Goal: Transaction & Acquisition: Purchase product/service

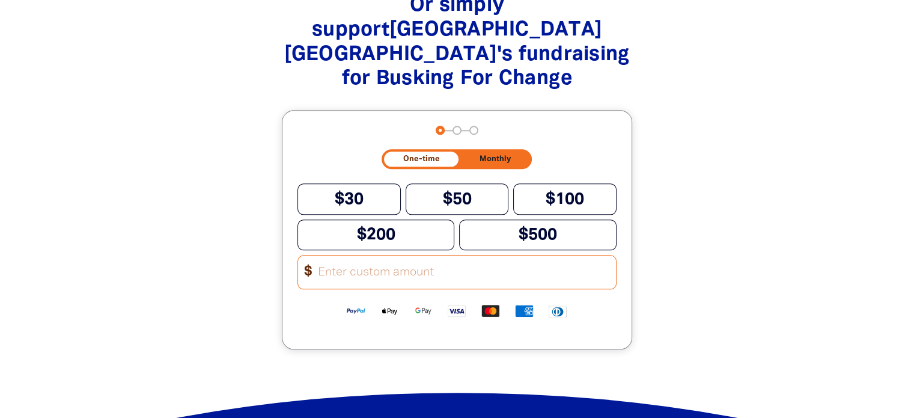
scroll to position [1259, 0]
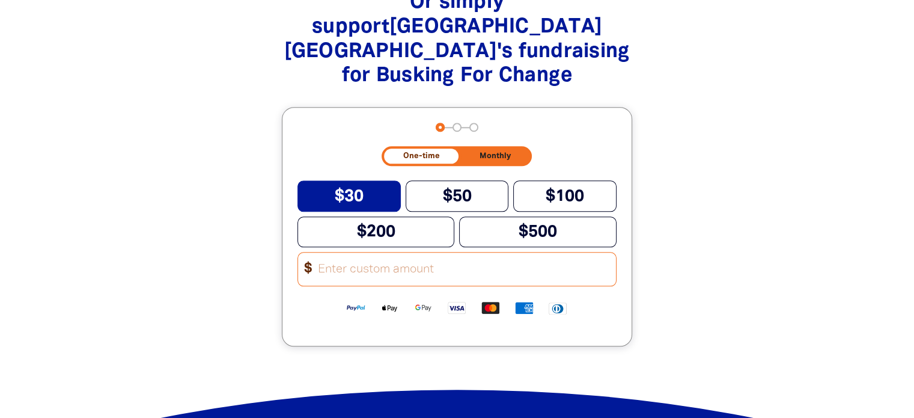
click at [358, 189] on span "$30" at bounding box center [349, 196] width 29 height 15
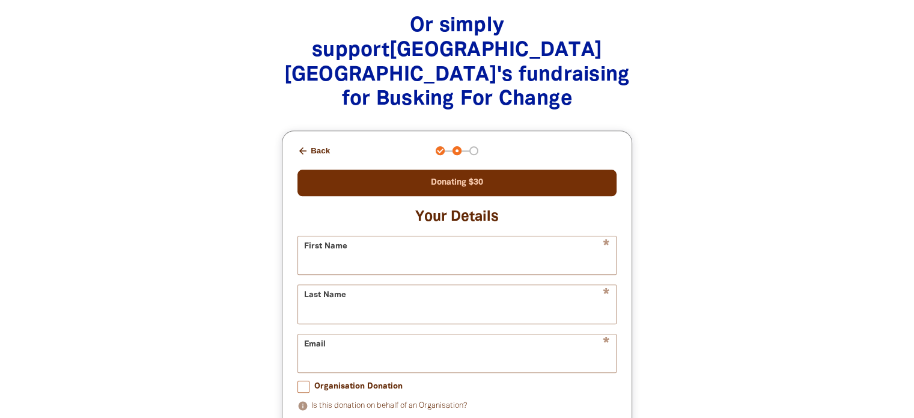
scroll to position [1226, 0]
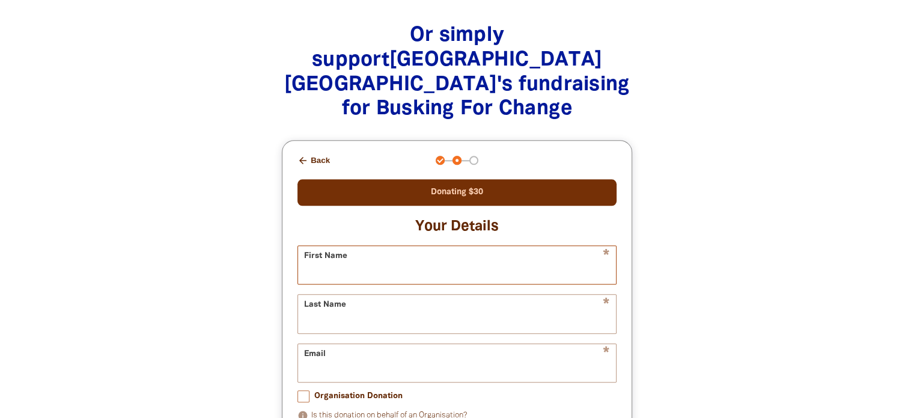
click at [562, 246] on input "First Name" at bounding box center [457, 265] width 318 height 38
type input "[PERSON_NAME]"
type input "[EMAIL_ADDRESS][DOMAIN_NAME]"
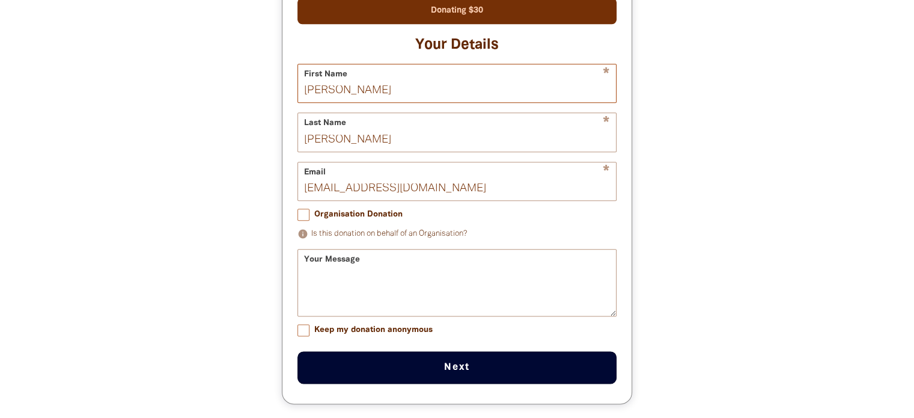
scroll to position [1417, 0]
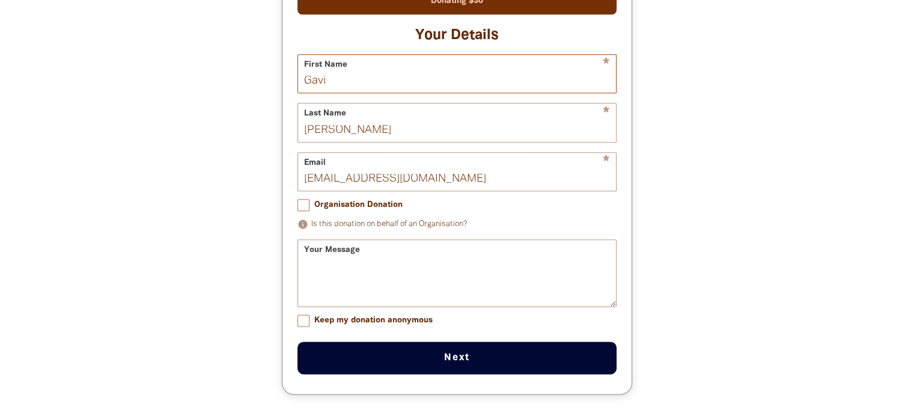
type input "[PERSON_NAME]"
click at [398, 239] on div "Your Message" at bounding box center [456, 272] width 319 height 67
click at [387, 239] on div "Your Message" at bounding box center [456, 272] width 319 height 67
click at [332, 239] on div "Your Message" at bounding box center [456, 272] width 319 height 67
click at [340, 261] on textarea "Your Message" at bounding box center [457, 283] width 318 height 45
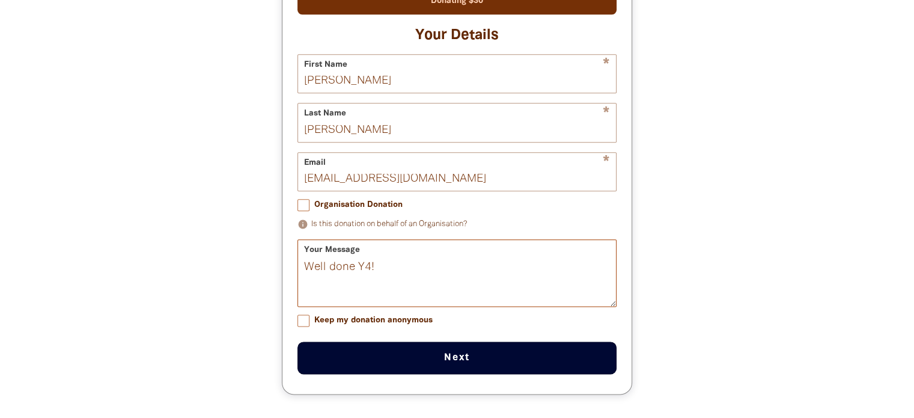
type textarea "Well done Y4!"
click at [418, 341] on button "Next chevron_right" at bounding box center [456, 357] width 319 height 32
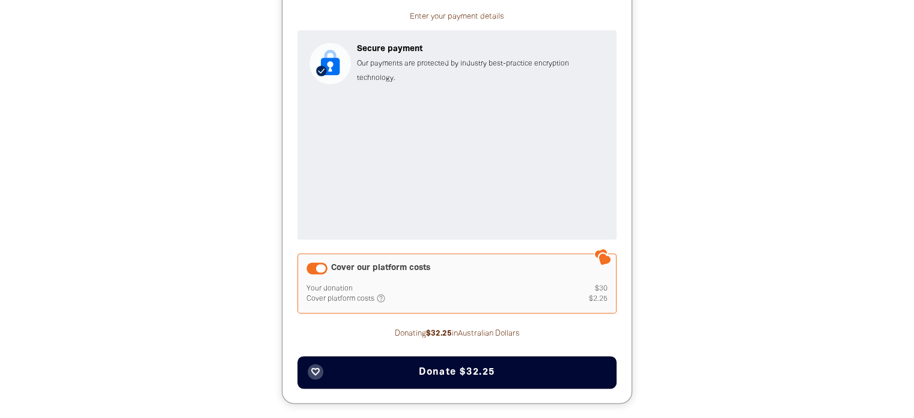
scroll to position [1546, 0]
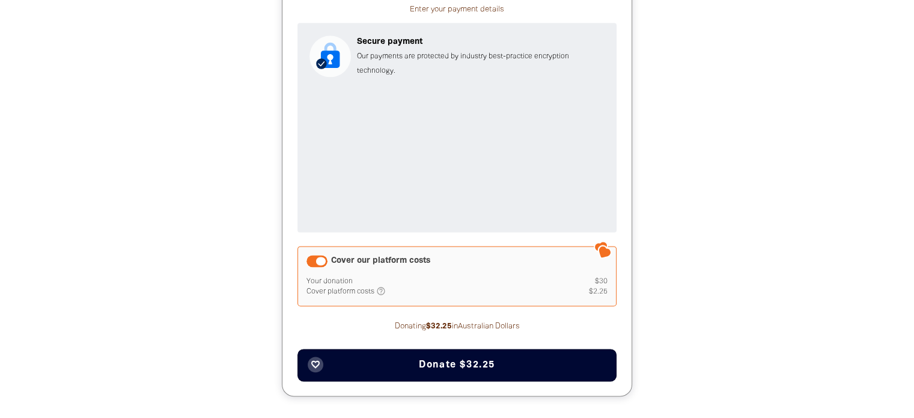
click at [562, 246] on div "Cover our platform costs Your donation $30 Cover platform costs help_outlined A…" at bounding box center [456, 276] width 319 height 60
click at [480, 360] on span "Donate $32.25" at bounding box center [457, 365] width 76 height 10
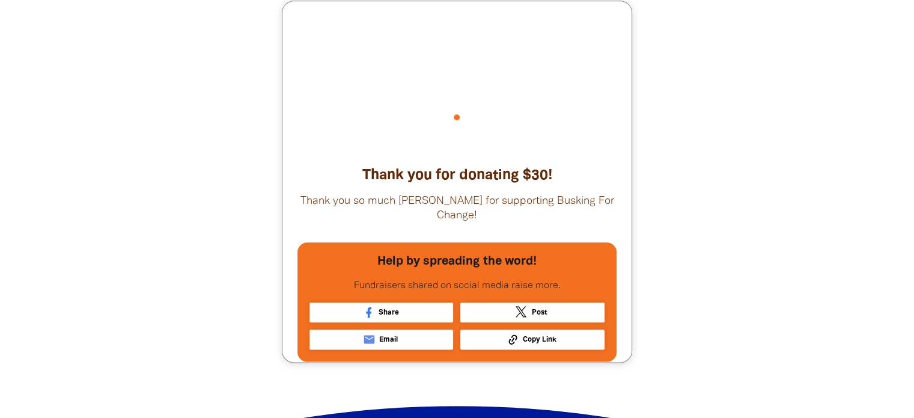
scroll to position [1366, 0]
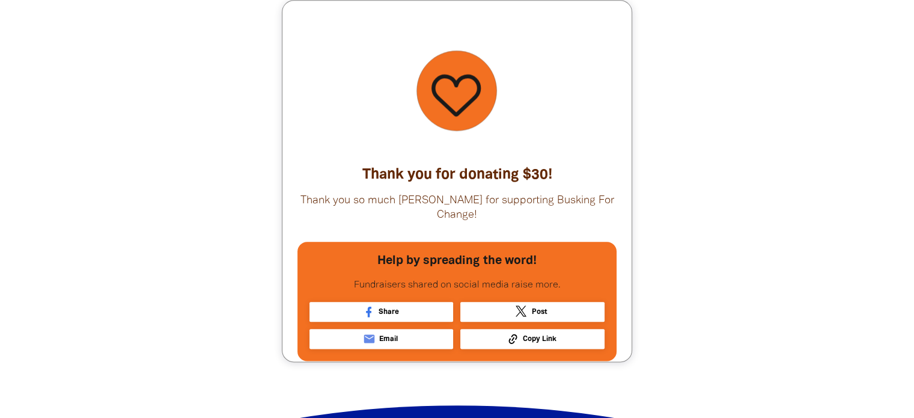
click at [763, 161] on div "Or simply support [GEOGRAPHIC_DATA] [PERSON_NAME] 's fundraising for Busking Fo…" at bounding box center [457, 135] width 615 height 550
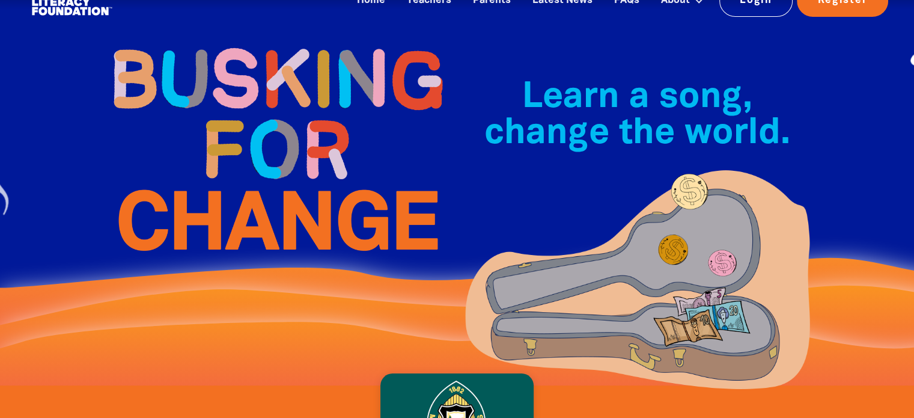
scroll to position [0, 0]
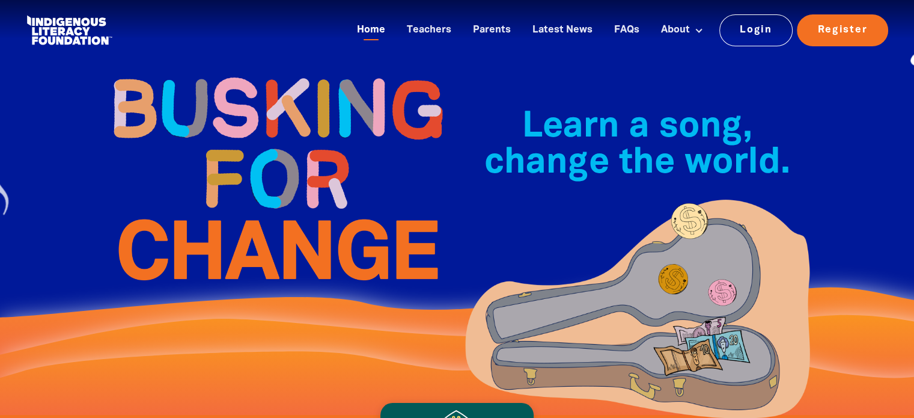
click at [371, 28] on link "Home" at bounding box center [371, 30] width 43 height 20
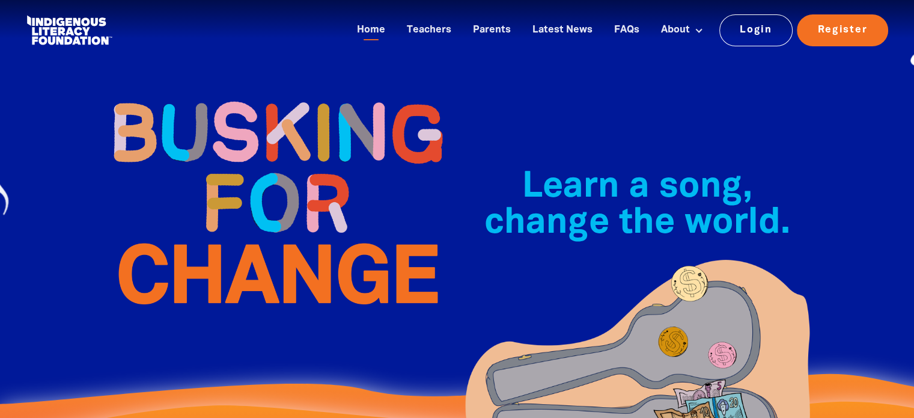
click at [526, 69] on div "Learn a song, change the world.﻿" at bounding box center [457, 250] width 721 height 501
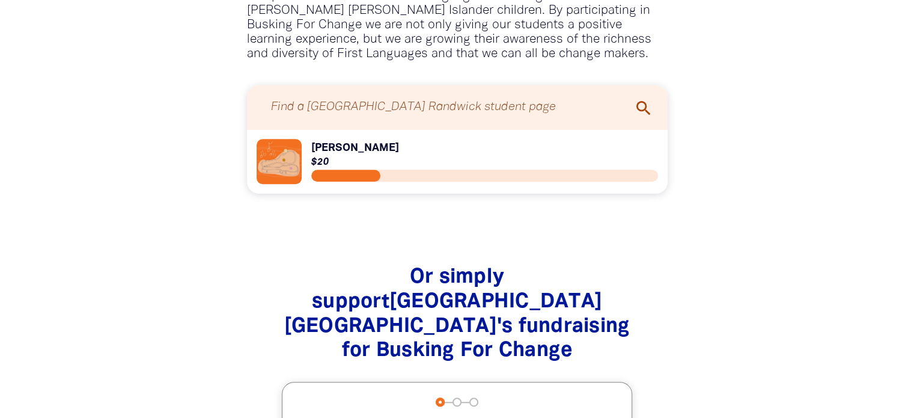
scroll to position [1002, 0]
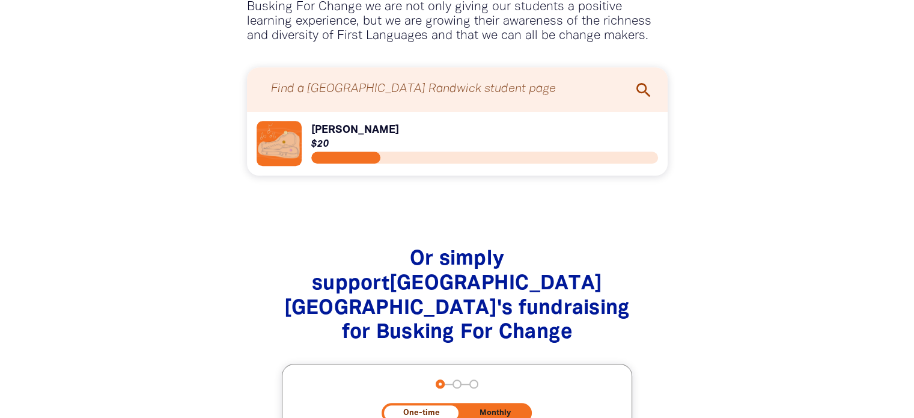
click at [513, 73] on input "Find a Claremont College Randwick student page" at bounding box center [457, 89] width 397 height 32
click at [277, 121] on link "Link to Kennedy R" at bounding box center [457, 143] width 401 height 45
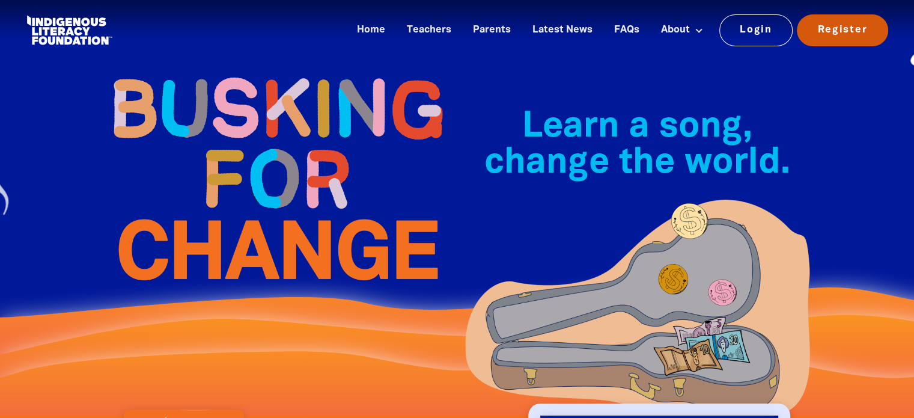
click at [845, 36] on link "Register" at bounding box center [842, 29] width 91 height 31
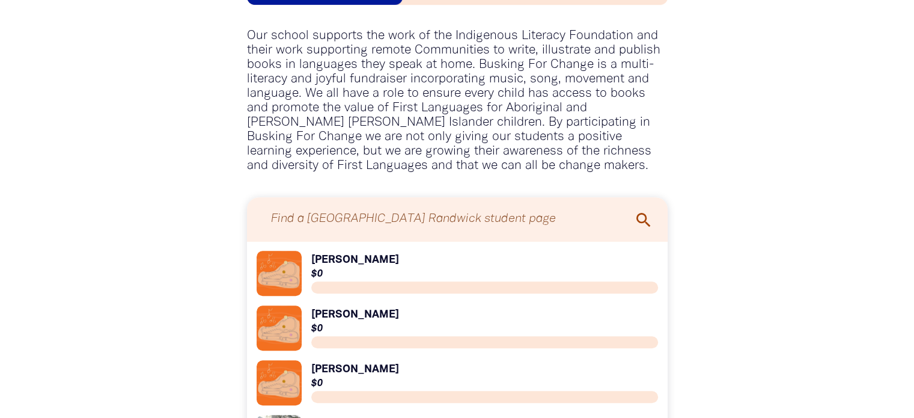
scroll to position [859, 0]
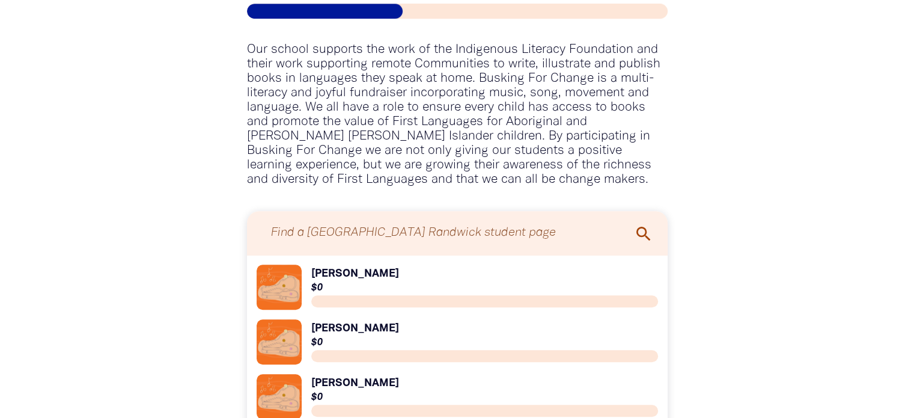
click at [438, 217] on input "Find a Claremont College Randwick student page" at bounding box center [457, 233] width 397 height 32
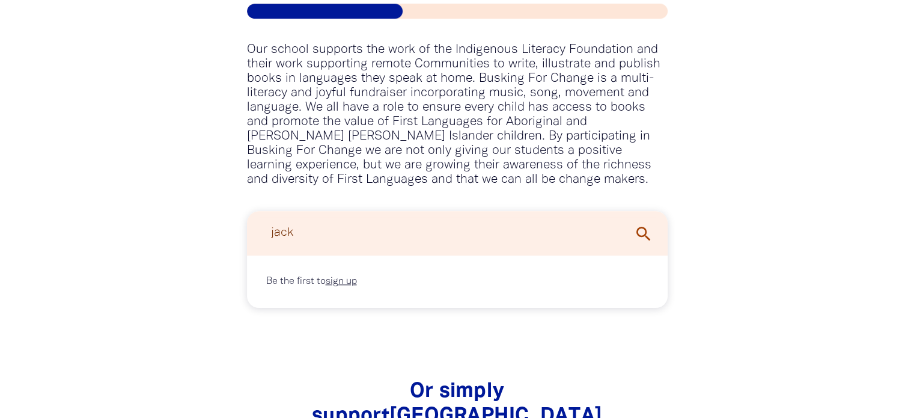
type input "jack"
click at [636, 224] on icon "search" at bounding box center [643, 233] width 19 height 19
click at [641, 224] on icon "search" at bounding box center [643, 233] width 19 height 19
click at [351, 277] on link "sign up" at bounding box center [341, 281] width 31 height 8
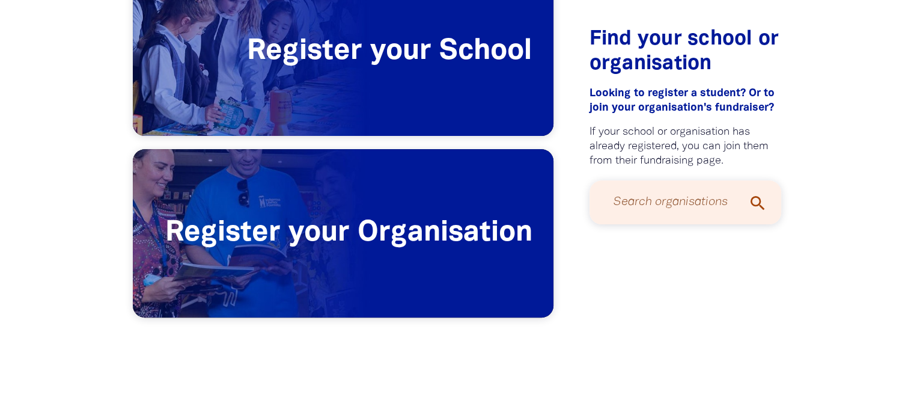
scroll to position [337, 0]
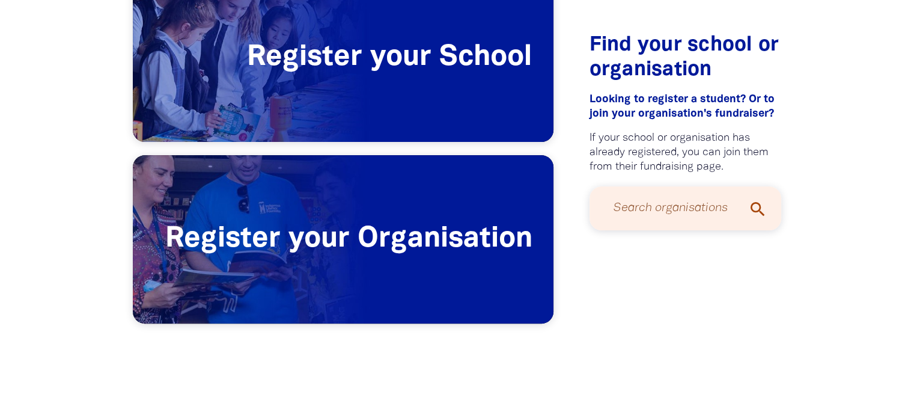
click at [635, 213] on input "Search organisations" at bounding box center [686, 208] width 168 height 32
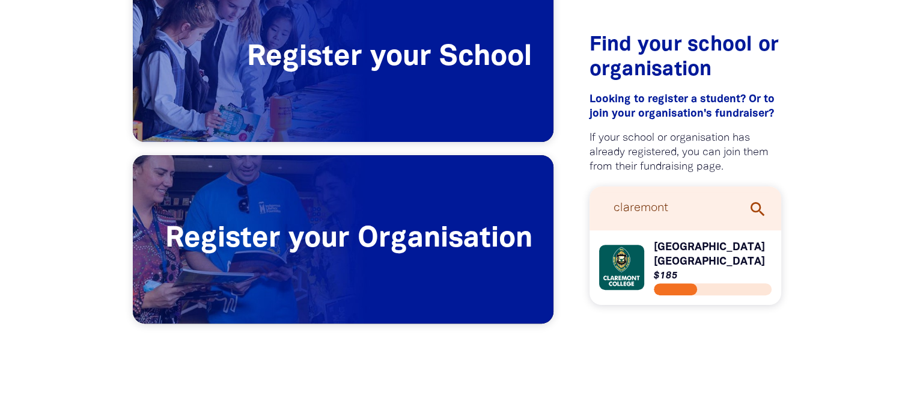
type input "claremont"
click at [665, 260] on link "Link to Claremont College Randwick" at bounding box center [685, 267] width 173 height 55
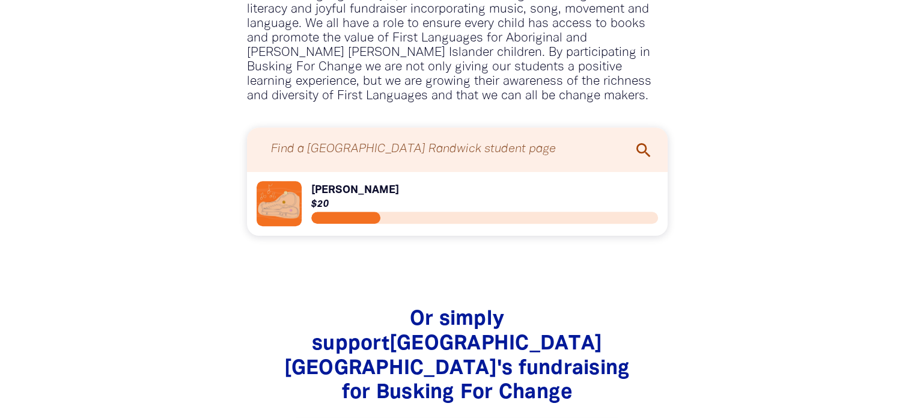
scroll to position [936, 0]
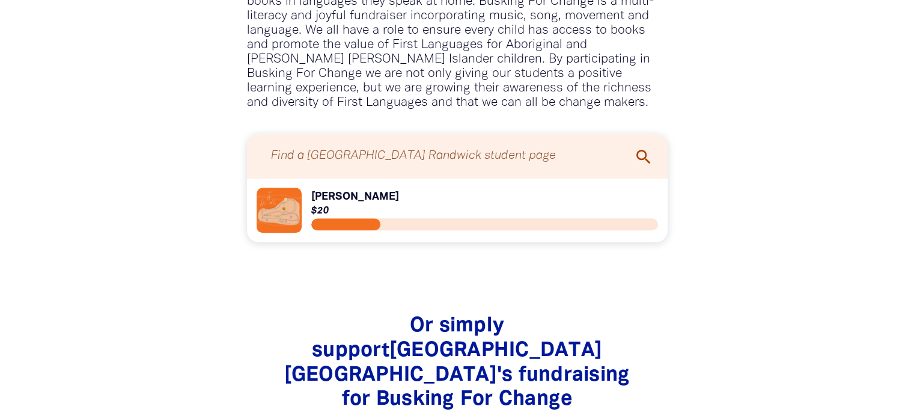
click at [489, 140] on input "Find a [GEOGRAPHIC_DATA] Randwick student page" at bounding box center [457, 156] width 397 height 32
type input "jack"
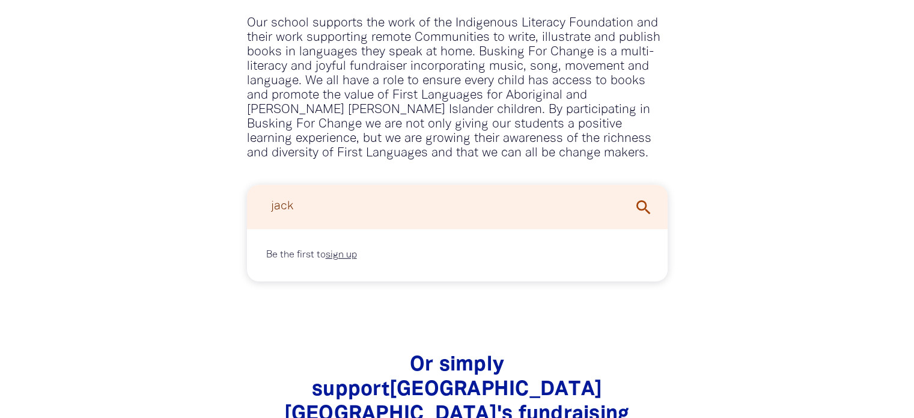
scroll to position [876, 0]
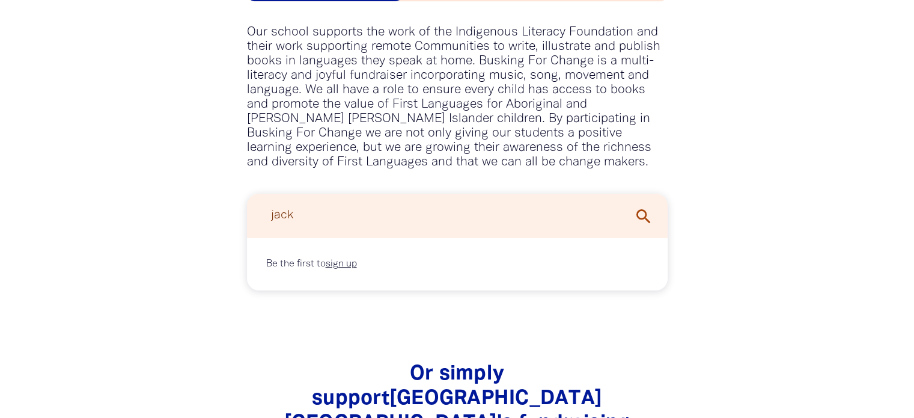
click at [338, 260] on link "sign up" at bounding box center [341, 264] width 31 height 8
